Goal: Task Accomplishment & Management: Use online tool/utility

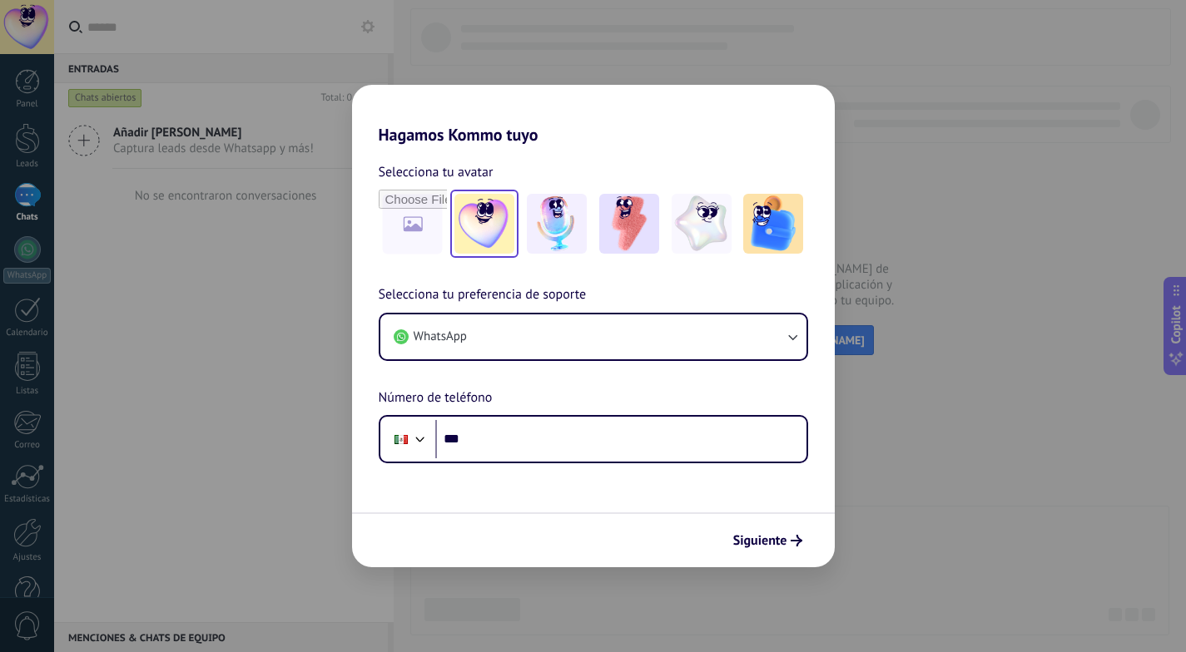
click at [501, 221] on img at bounding box center [484, 224] width 60 height 60
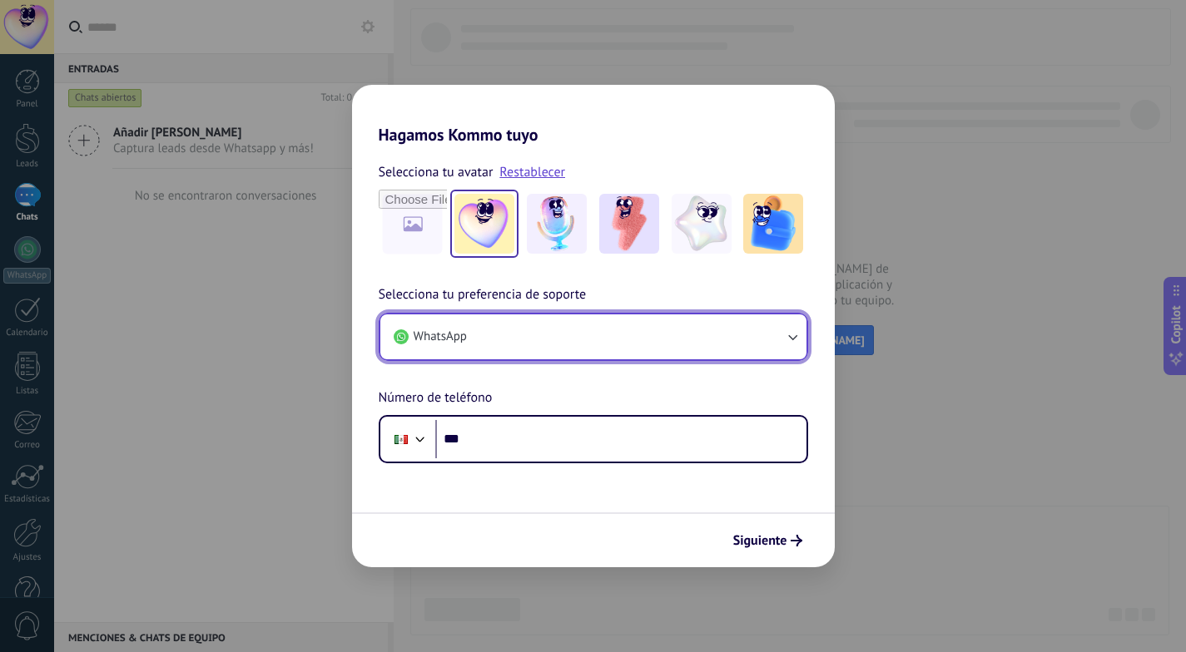
click at [667, 333] on button "WhatsApp" at bounding box center [593, 337] width 426 height 45
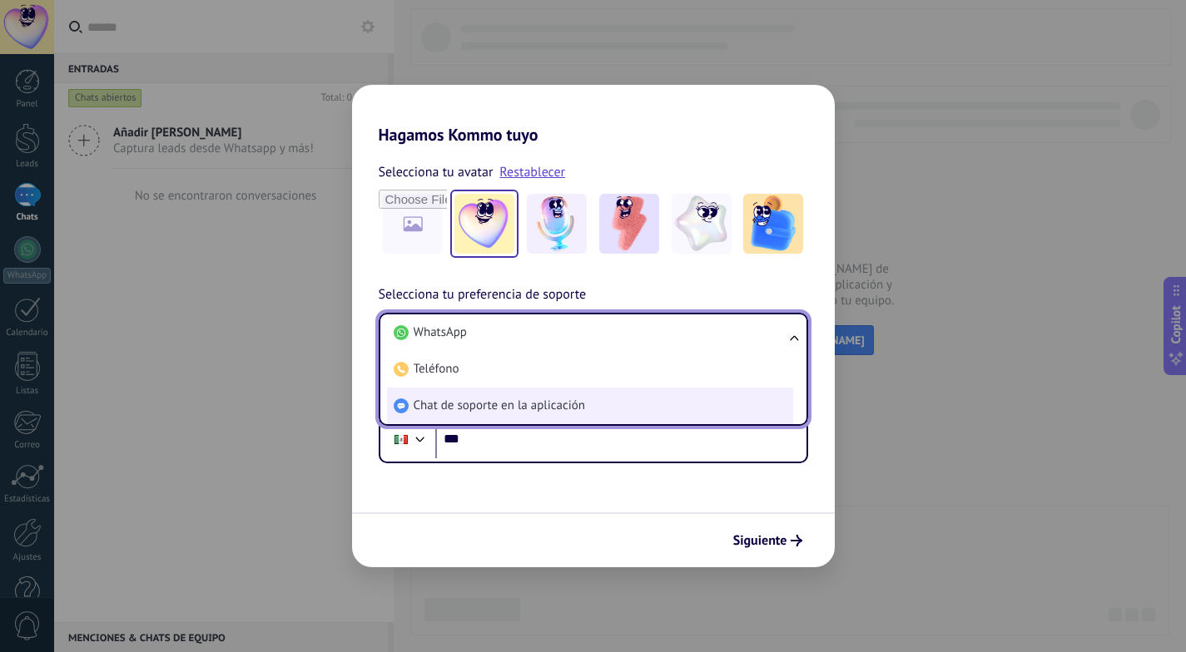
click at [593, 406] on li "Chat de soporte en la aplicación" at bounding box center [590, 406] width 406 height 37
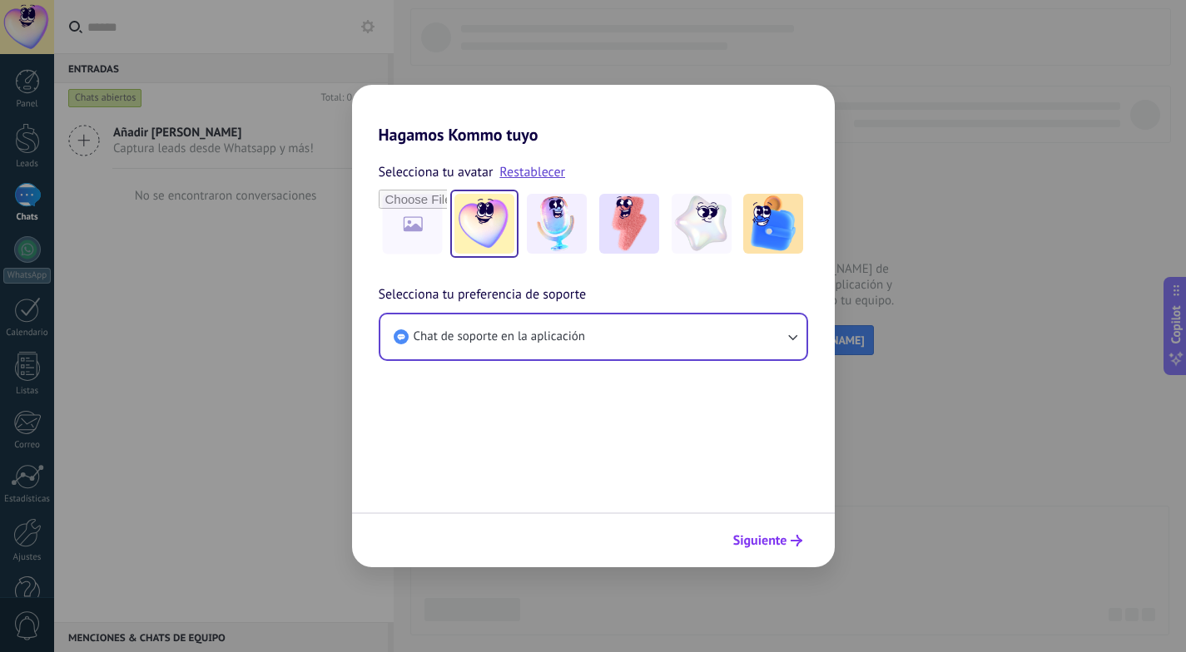
click at [779, 538] on span "Siguiente" at bounding box center [760, 541] width 54 height 12
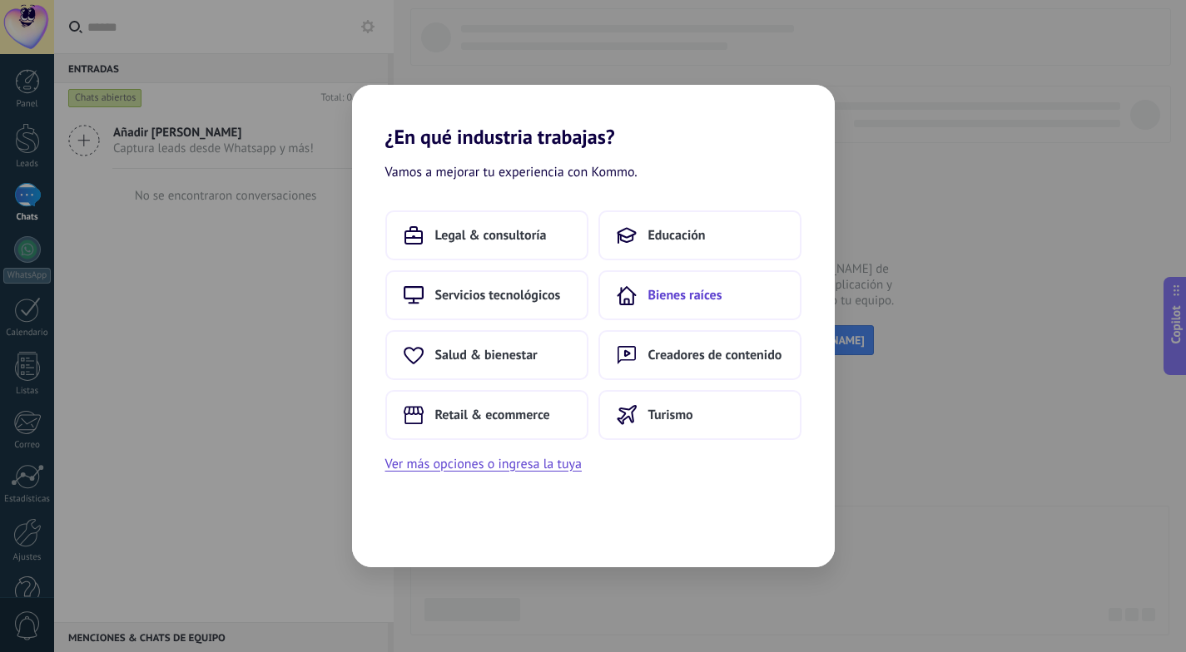
click at [687, 304] on button "Bienes raíces" at bounding box center [699, 295] width 203 height 50
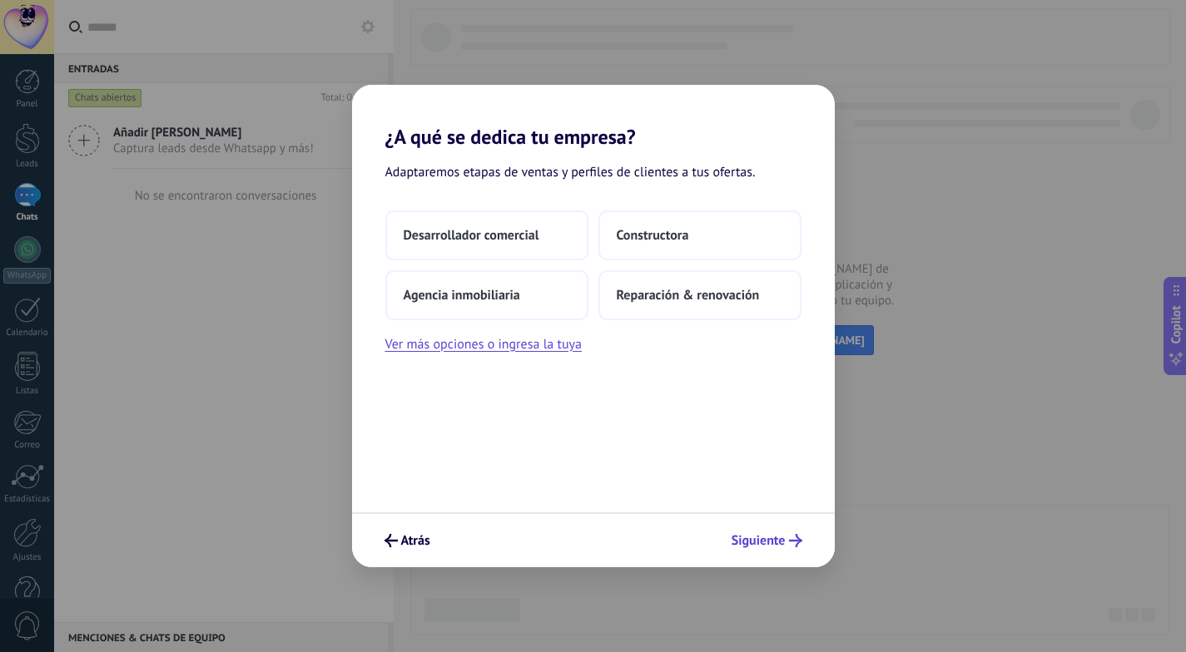
click at [779, 550] on button "Siguiente" at bounding box center [767, 541] width 86 height 28
click at [796, 547] on use "submit" at bounding box center [795, 540] width 13 height 13
click at [783, 541] on span "Siguiente" at bounding box center [758, 541] width 54 height 12
click at [678, 211] on button "Constructora" at bounding box center [699, 236] width 203 height 50
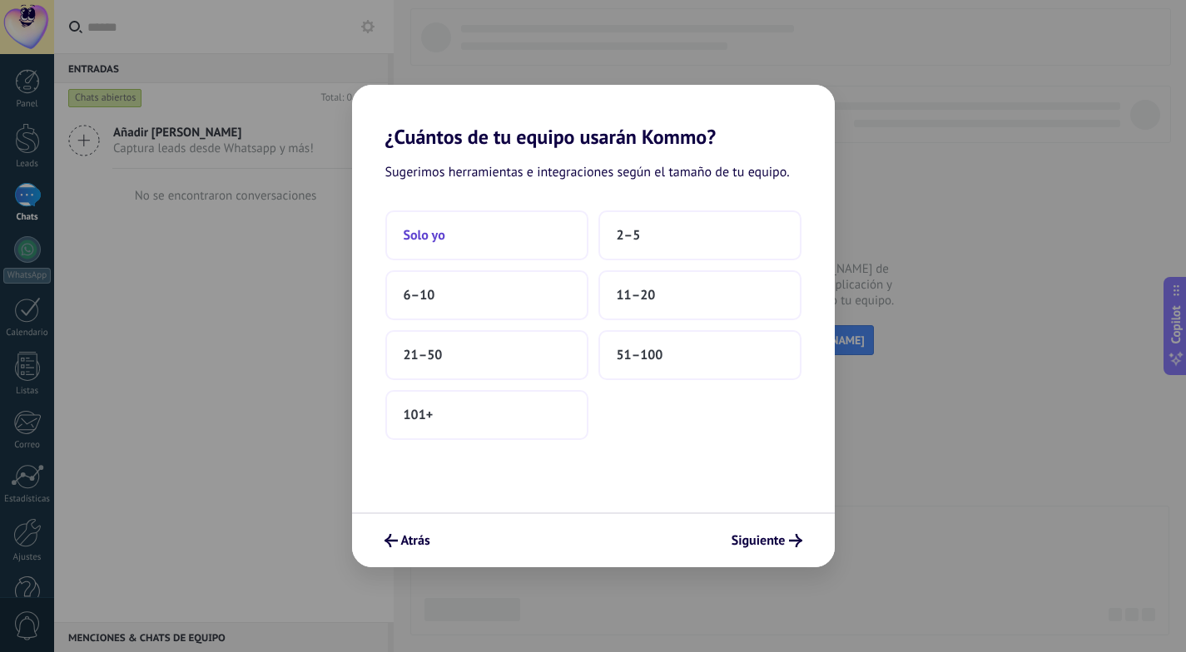
click at [494, 254] on button "Solo yo" at bounding box center [486, 236] width 203 height 50
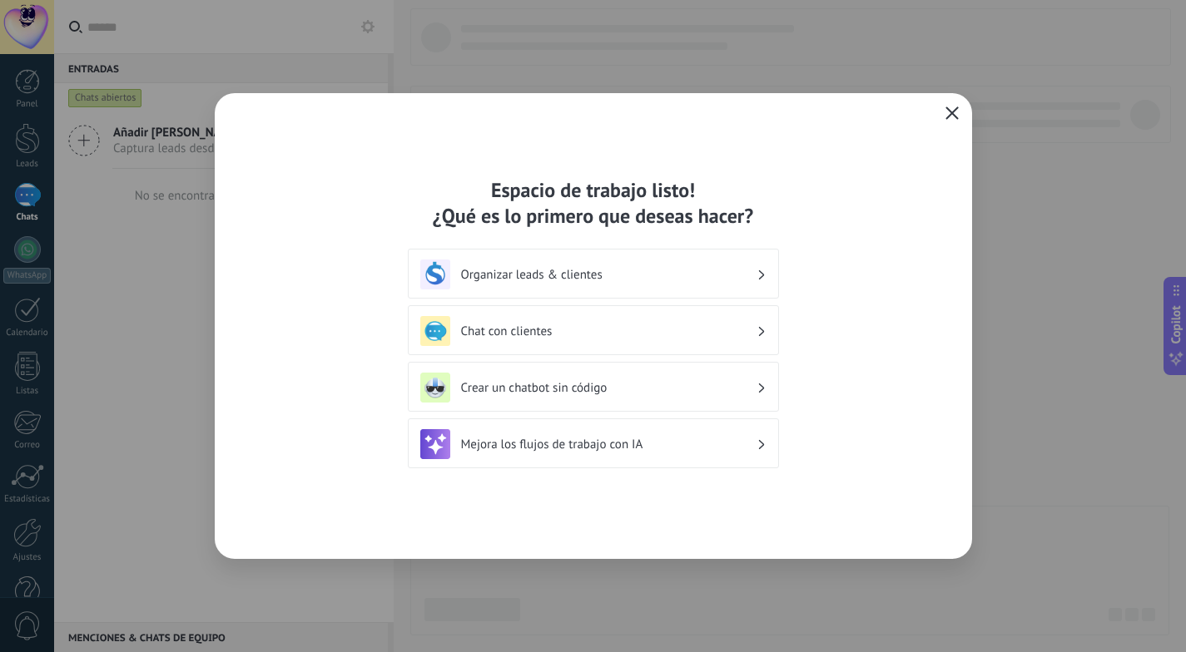
click at [959, 118] on button "button" at bounding box center [952, 113] width 22 height 23
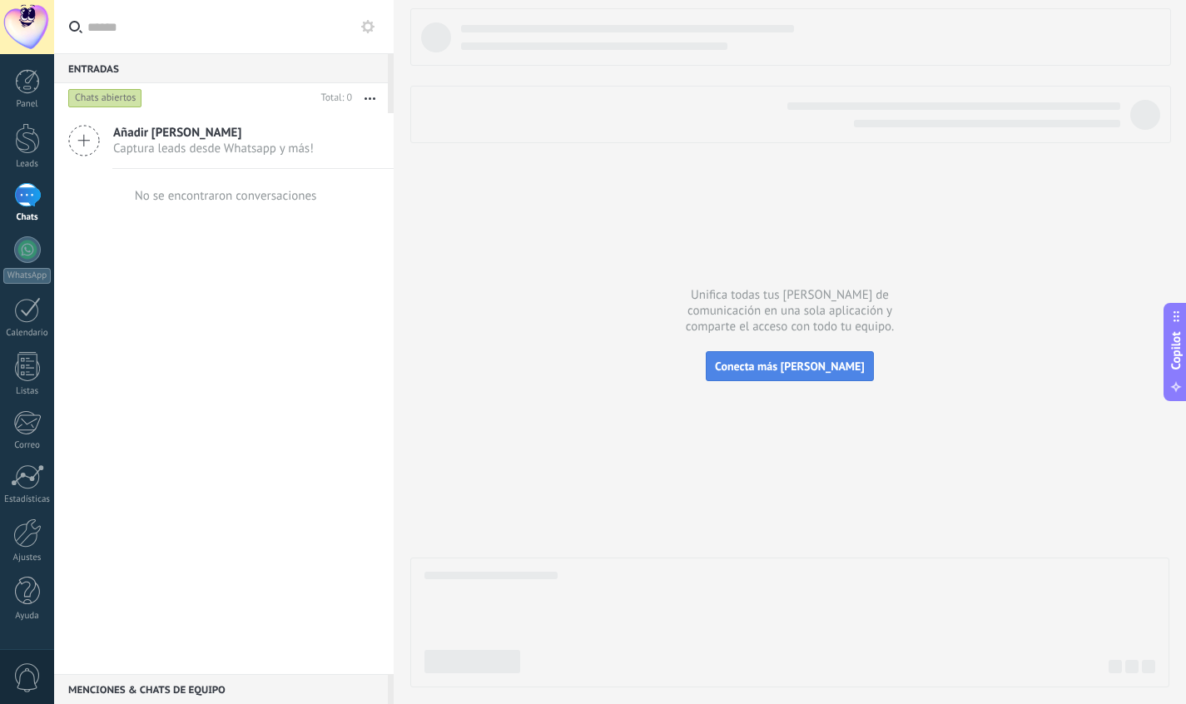
click at [786, 368] on span "Conecta más canales" at bounding box center [790, 366] width 150 height 15
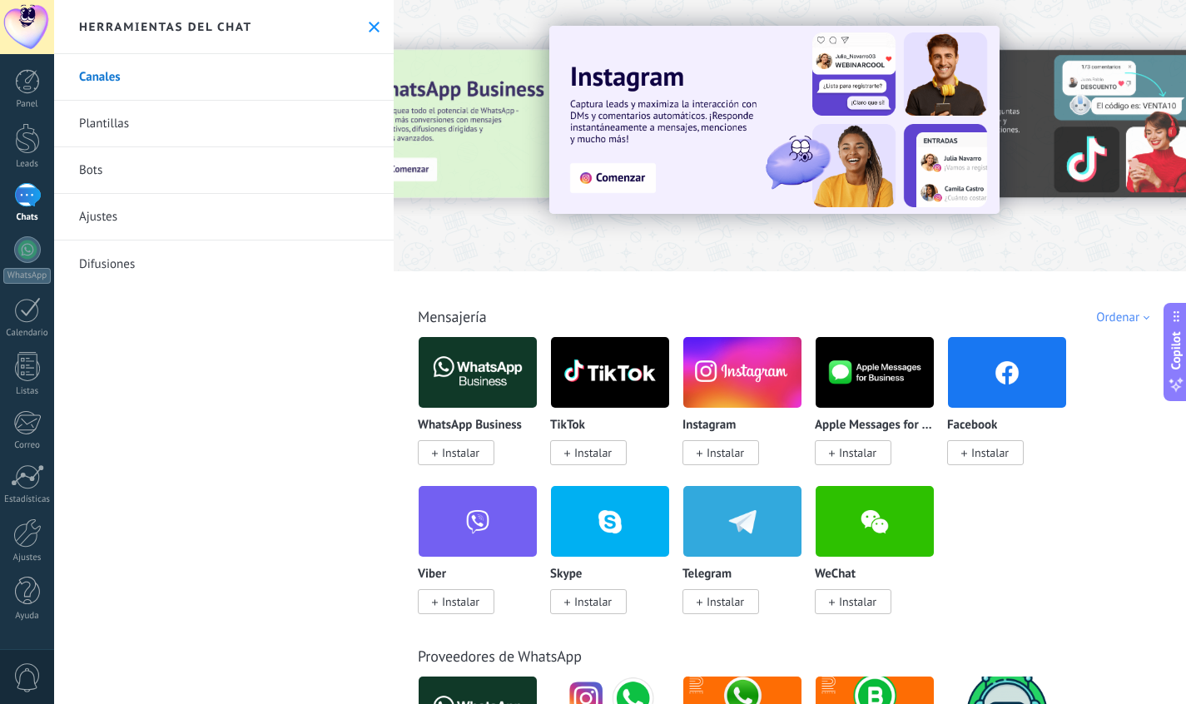
click at [464, 450] on span "Instalar" at bounding box center [460, 452] width 37 height 15
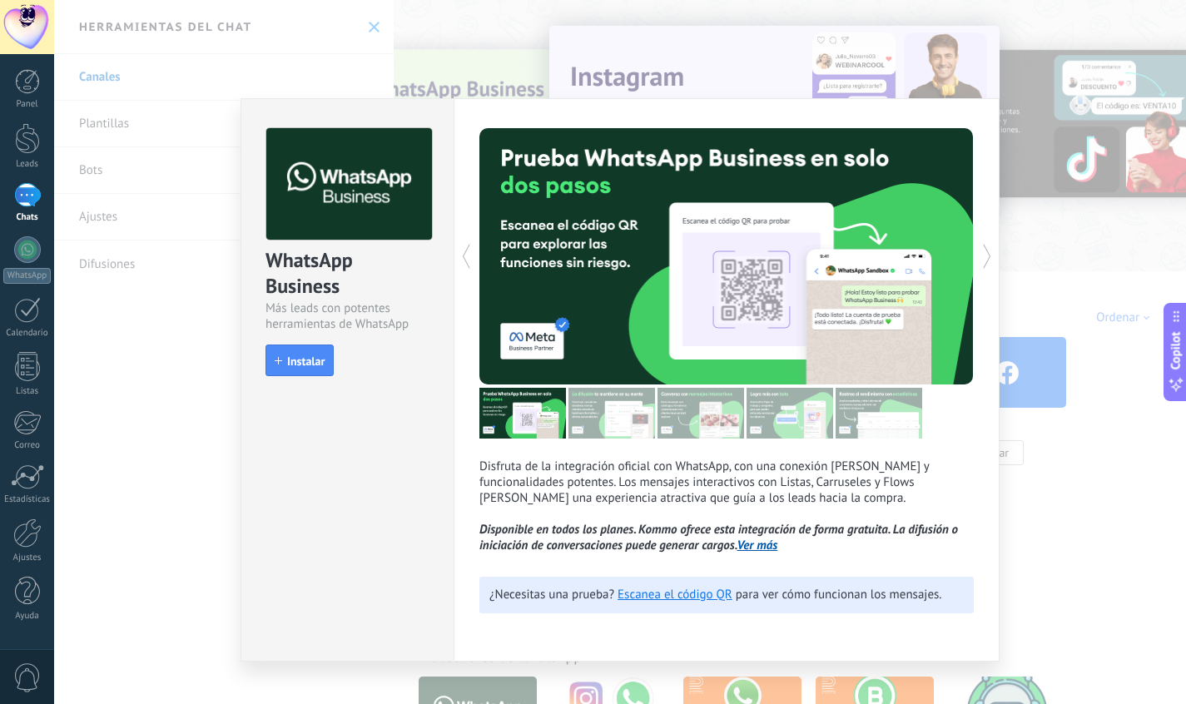
click at [320, 366] on span "Instalar" at bounding box center [305, 361] width 37 height 12
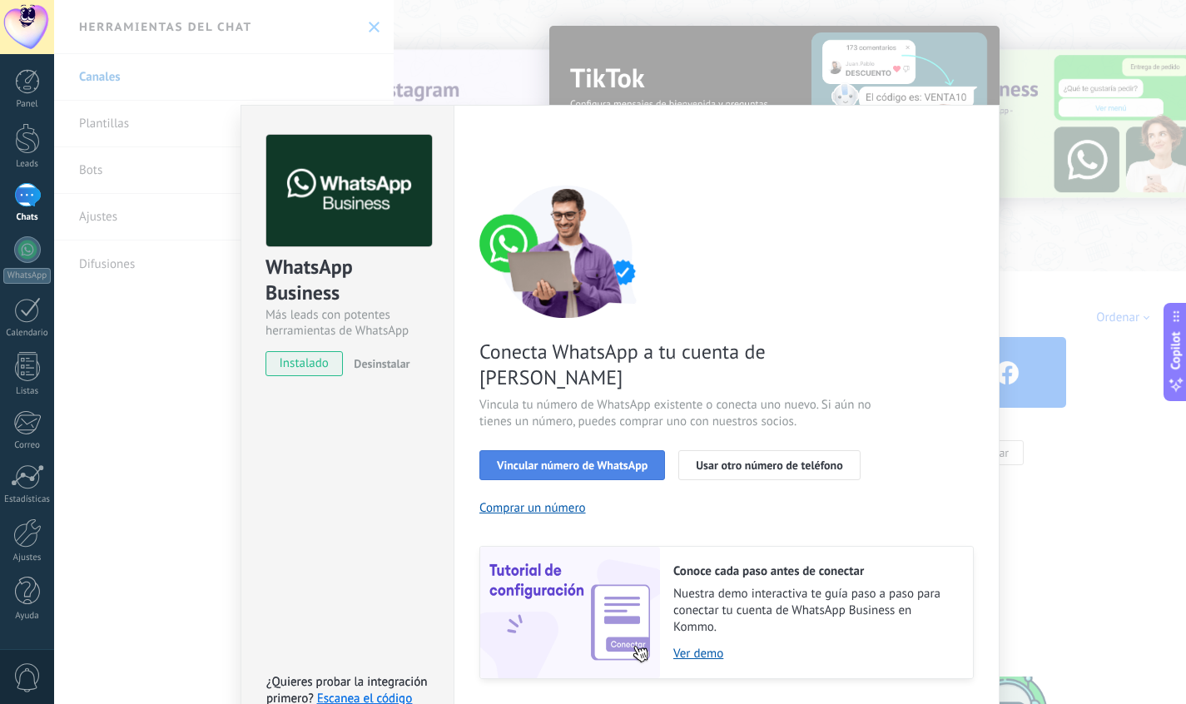
click at [619, 450] on button "Vincular número de WhatsApp" at bounding box center [572, 465] width 186 height 30
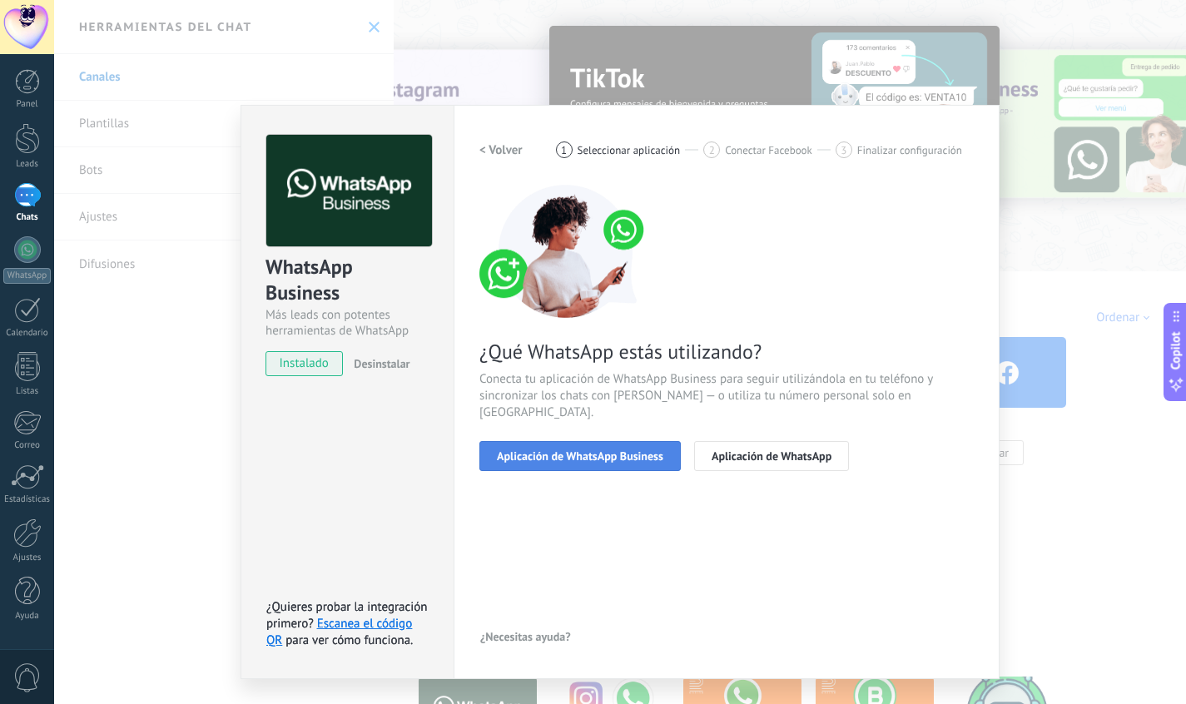
click at [619, 450] on span "Aplicación de WhatsApp Business" at bounding box center [580, 456] width 166 height 12
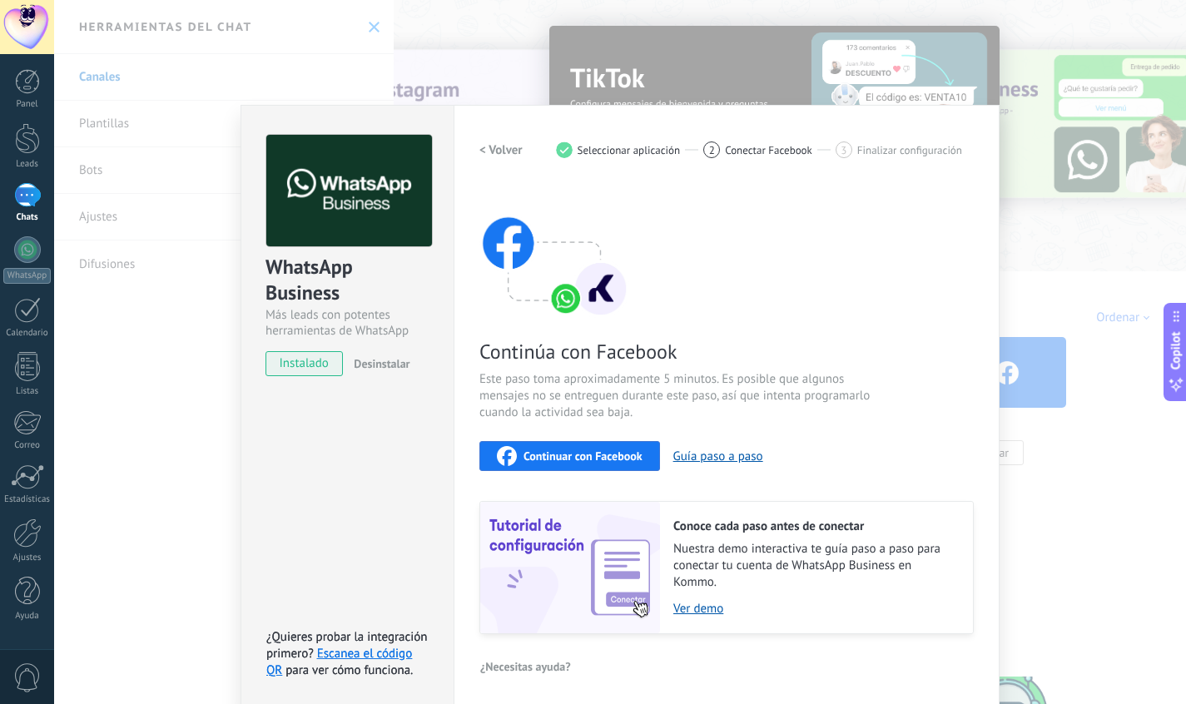
click at [615, 450] on span "Continuar con Facebook" at bounding box center [582, 456] width 119 height 12
